Goal: Information Seeking & Learning: Learn about a topic

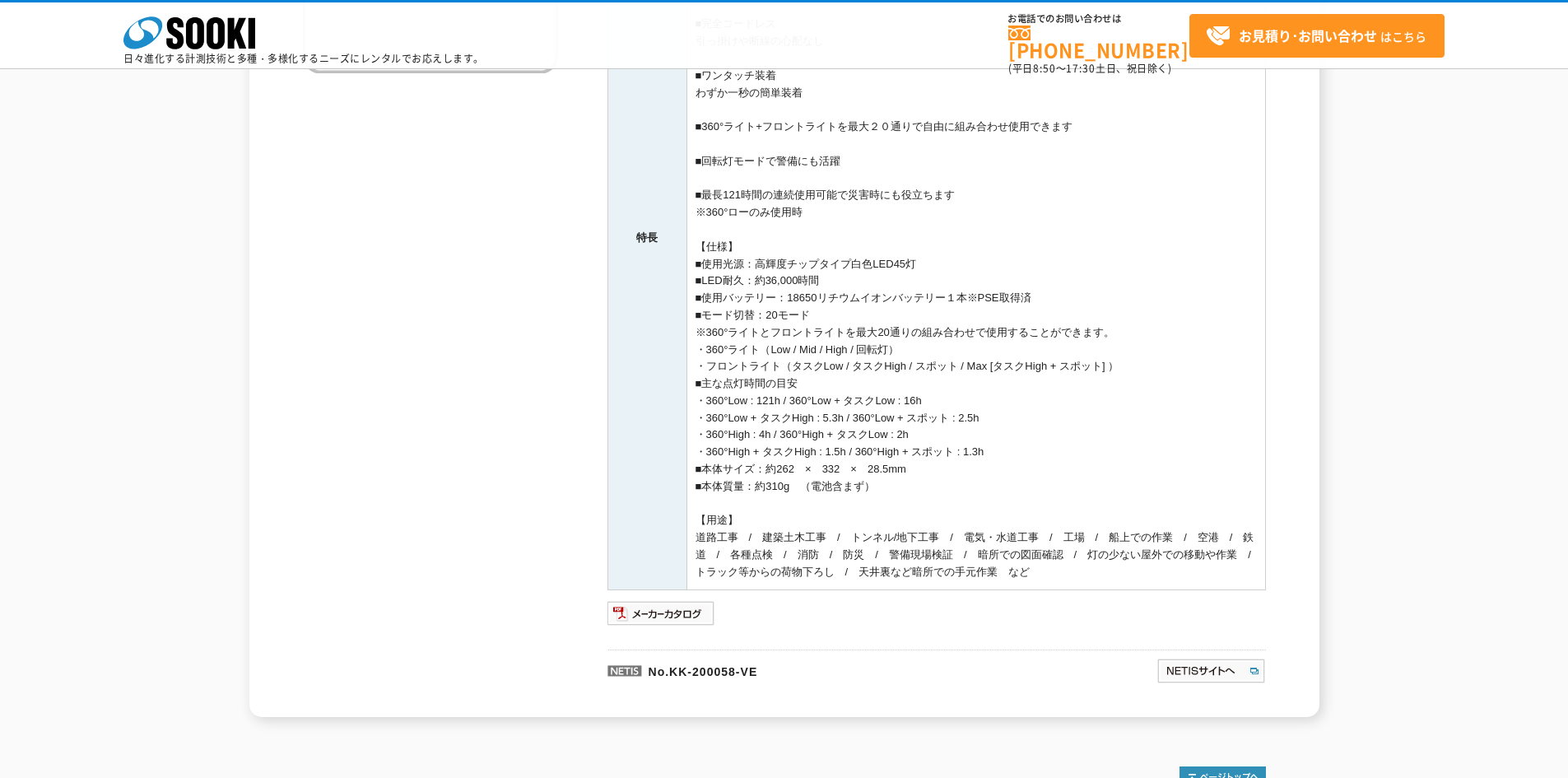
click at [679, 627] on div "メーカー N．S．C．Trading 測定項目 安全製品 特長 ■高視認・広視野の360°ライト 360°ライトが高い視認性と広い視野を実現 もらい事故や転倒…" at bounding box center [937, 267] width 658 height 898
click at [681, 617] on img at bounding box center [662, 613] width 108 height 27
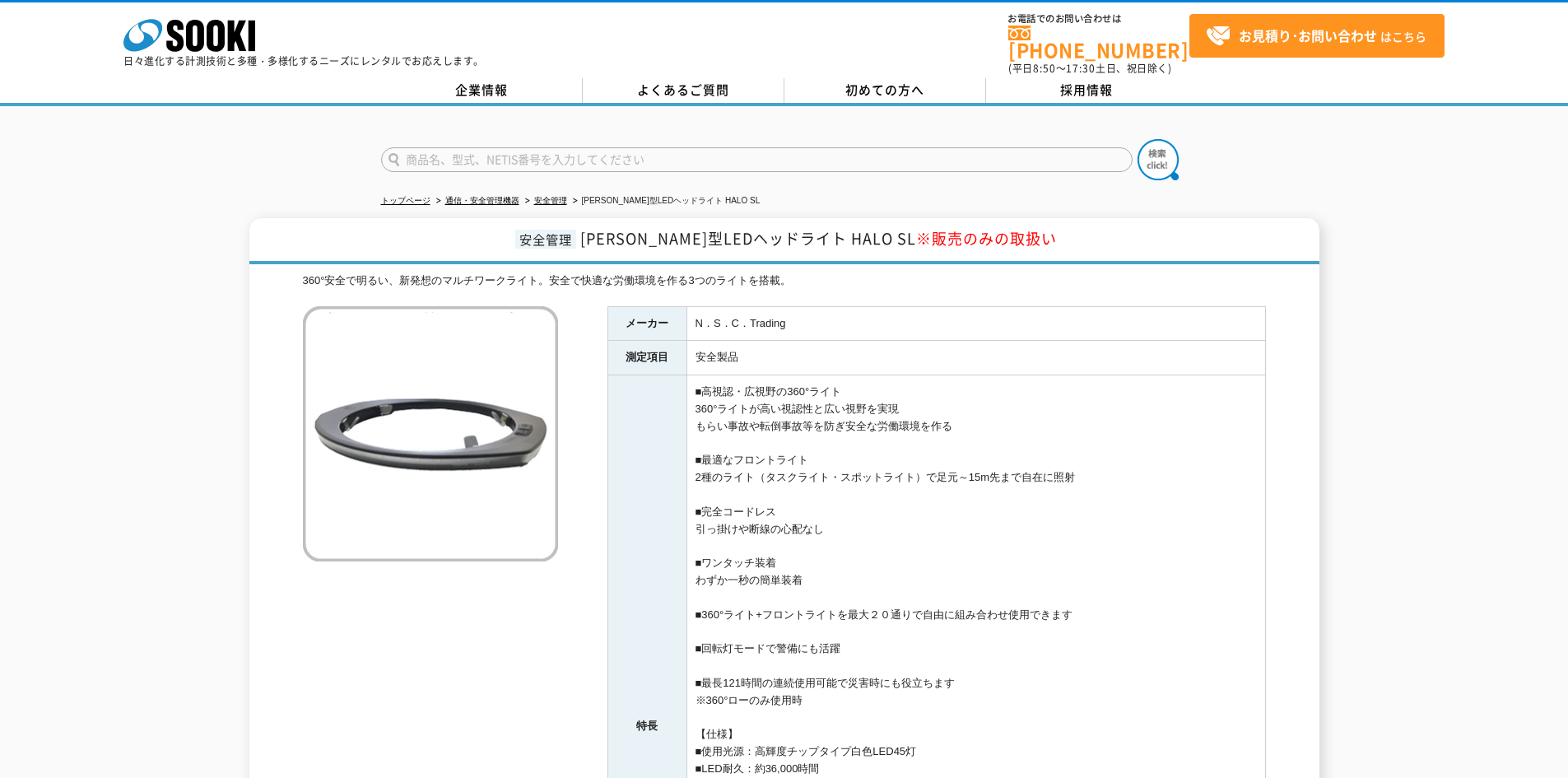
click at [694, 312] on td "N．S．C．Trading" at bounding box center [976, 323] width 579 height 35
click at [699, 312] on td "N．S．C．Trading" at bounding box center [976, 323] width 579 height 35
click at [705, 312] on td "N．S．C．Trading" at bounding box center [976, 323] width 579 height 35
click at [708, 312] on td "N．S．C．Trading" at bounding box center [976, 323] width 579 height 35
click at [721, 313] on td "N．S．C．Trading" at bounding box center [976, 323] width 579 height 35
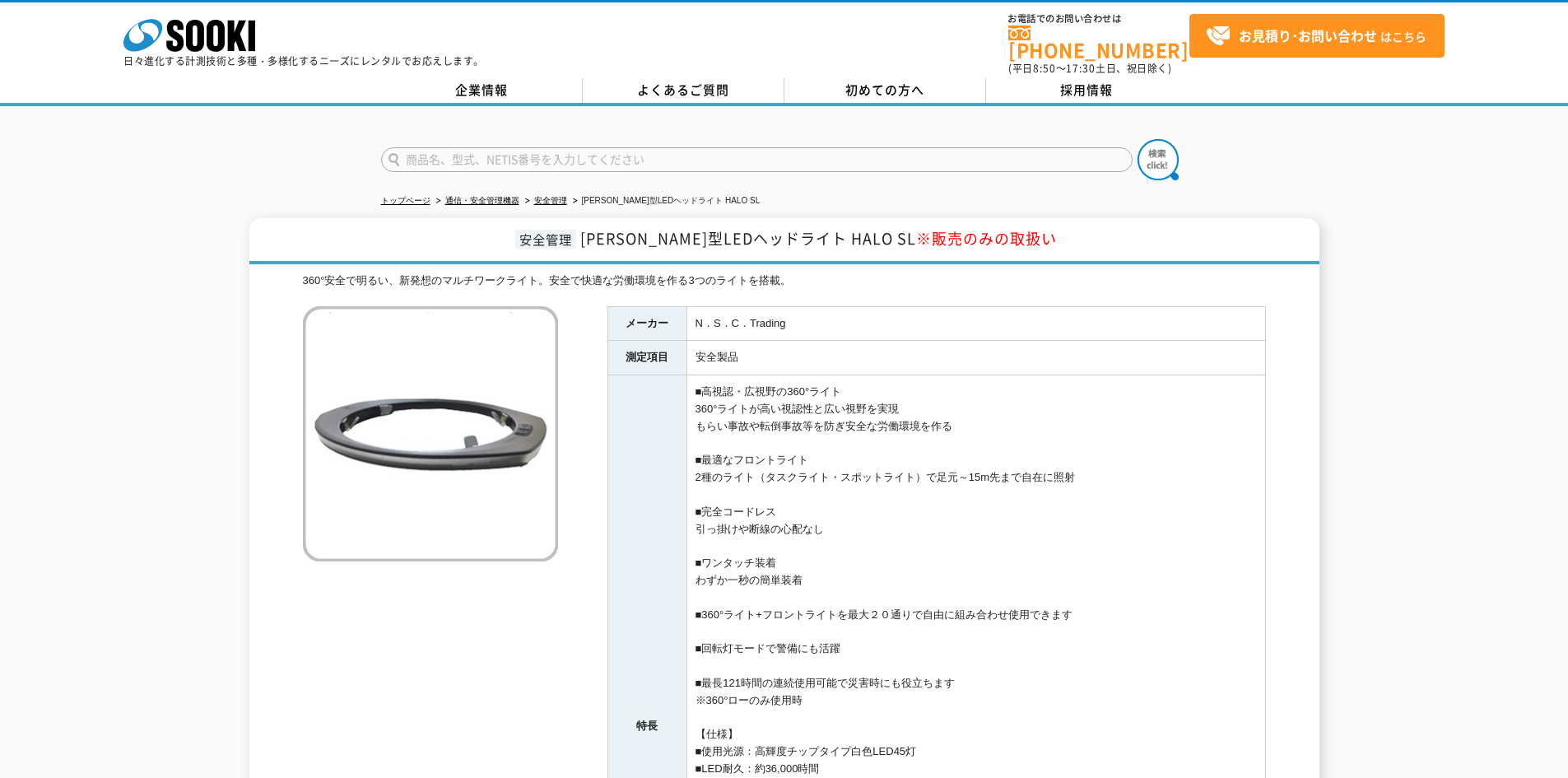
click at [737, 313] on td "N．S．C．Trading" at bounding box center [976, 323] width 579 height 35
drag, startPoint x: 749, startPoint y: 313, endPoint x: 759, endPoint y: 314, distance: 10.0
click at [759, 314] on td "N．S．C．Trading" at bounding box center [976, 323] width 579 height 35
drag, startPoint x: 752, startPoint y: 346, endPoint x: 689, endPoint y: 347, distance: 63.0
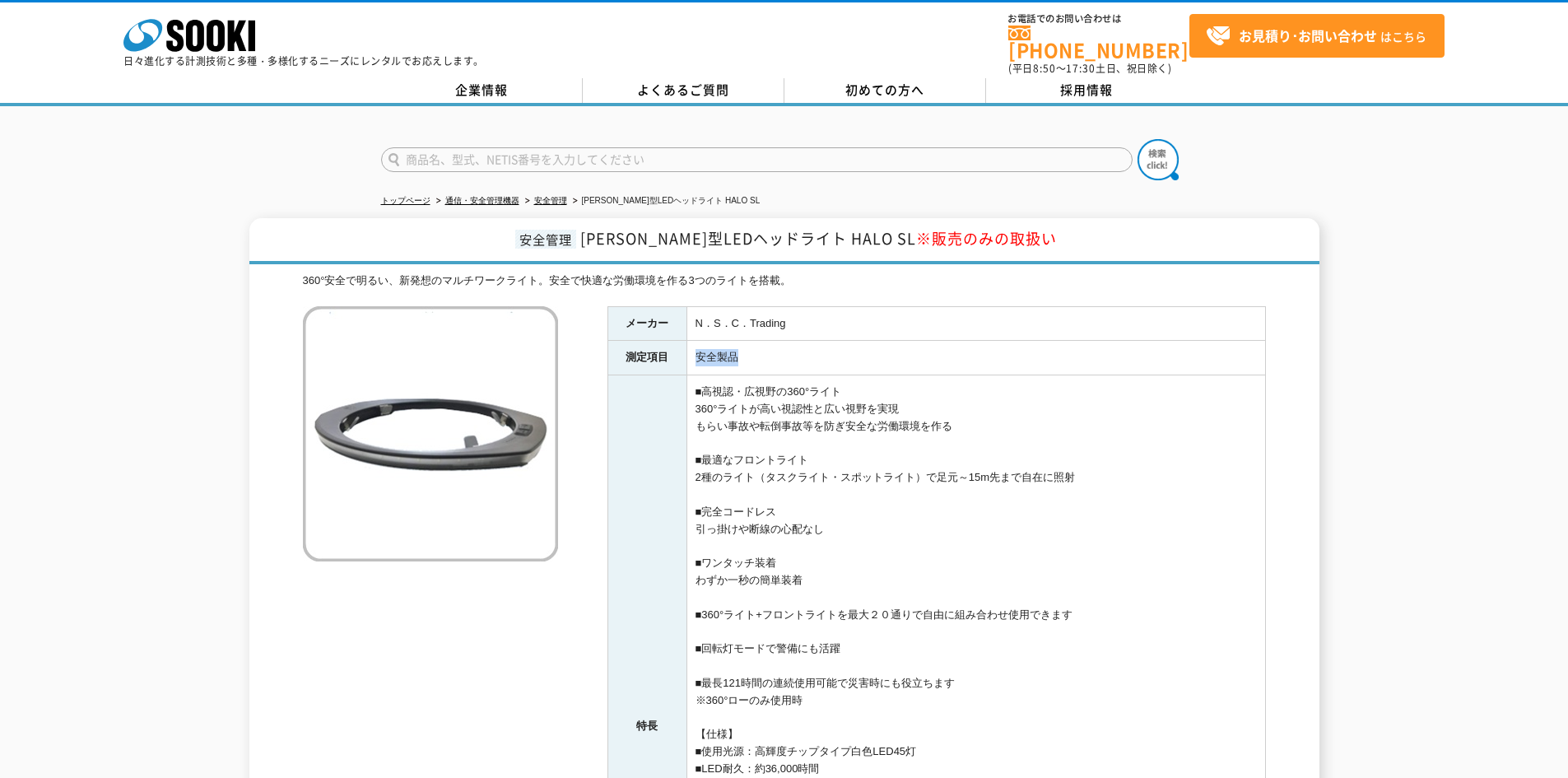
click at [689, 347] on td "安全製品" at bounding box center [976, 358] width 579 height 35
click at [703, 375] on td "■高視認・広視野の360°ライト 360°ライトが高い視認性と広い視野を実現 もらい事故や転倒事故等を防ぎ安全な労働環境を作る ■最適なフロントライト 2種の…" at bounding box center [976, 726] width 579 height 702
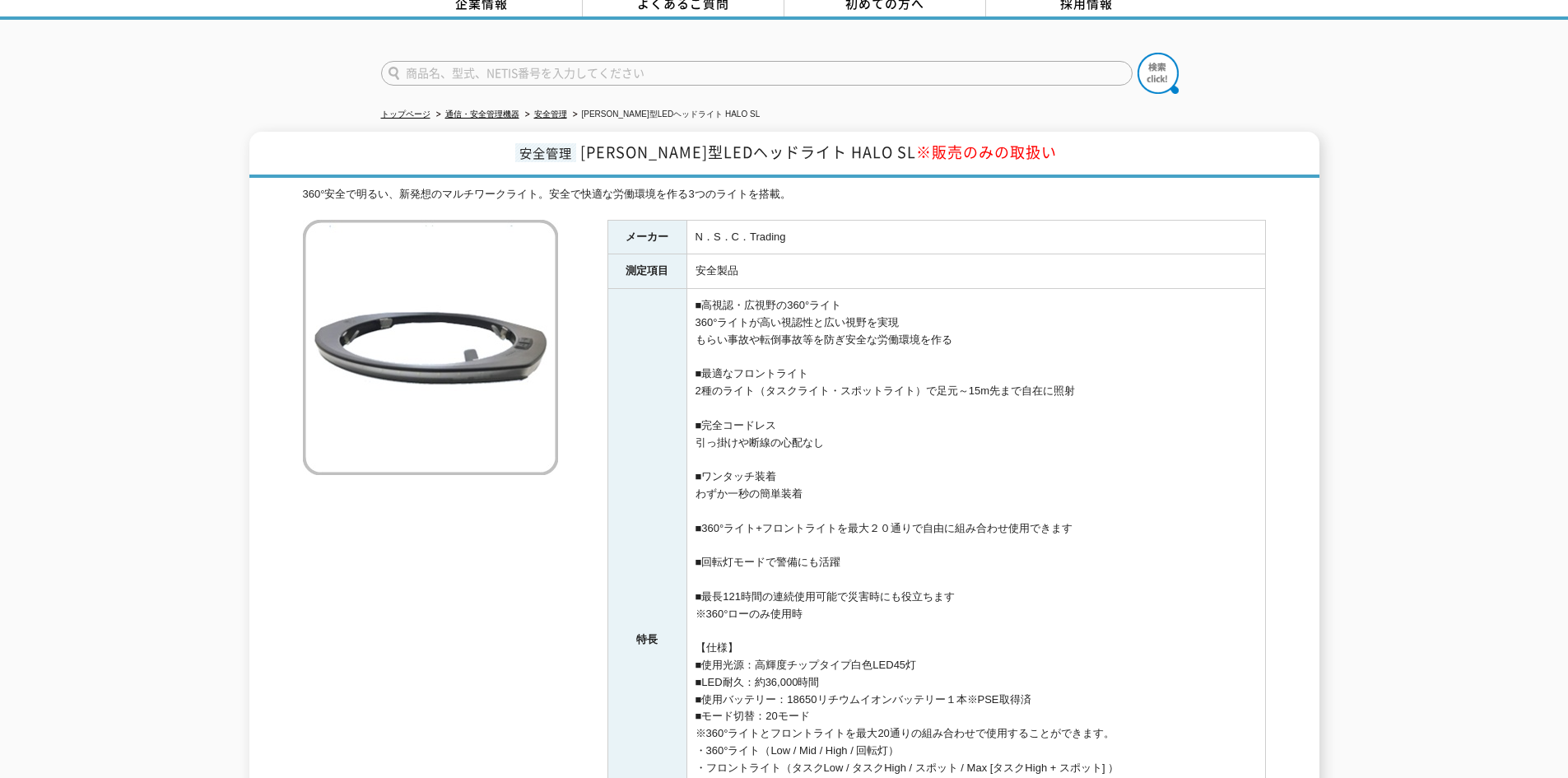
scroll to position [83, 0]
